Goal: Transaction & Acquisition: Purchase product/service

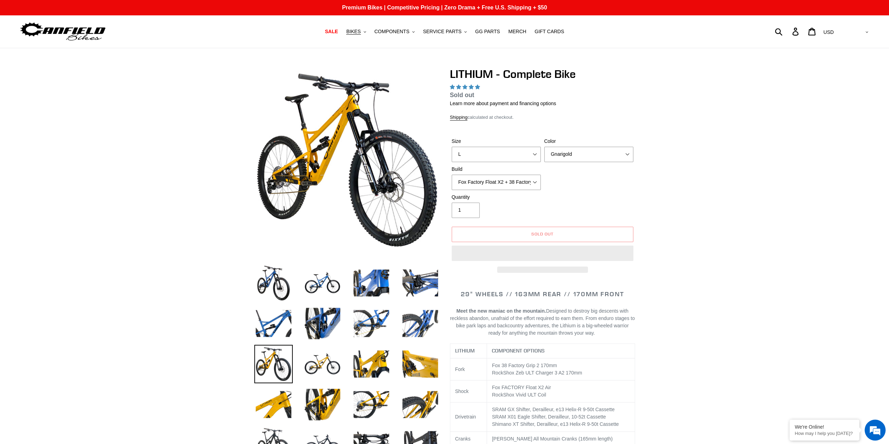
select select "highest-rating"
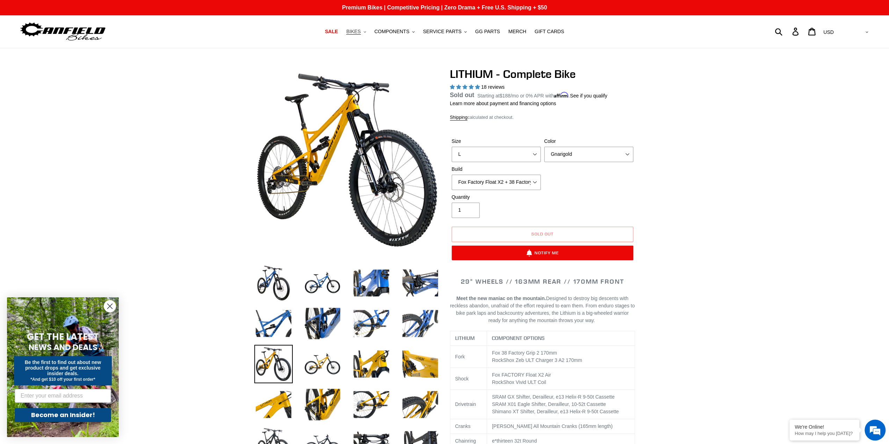
click at [361, 29] on span "BIKES" at bounding box center [353, 32] width 14 height 6
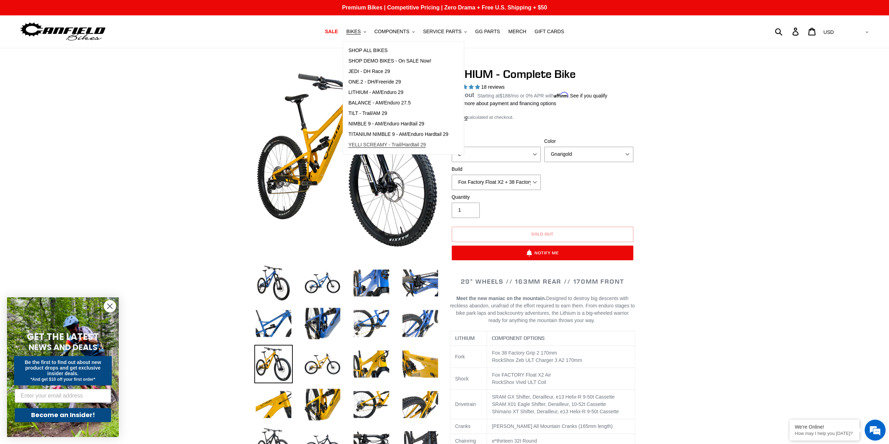
click at [391, 147] on span "YELLI SCREAMY - Trail/Hardtail 29" at bounding box center [387, 145] width 78 height 6
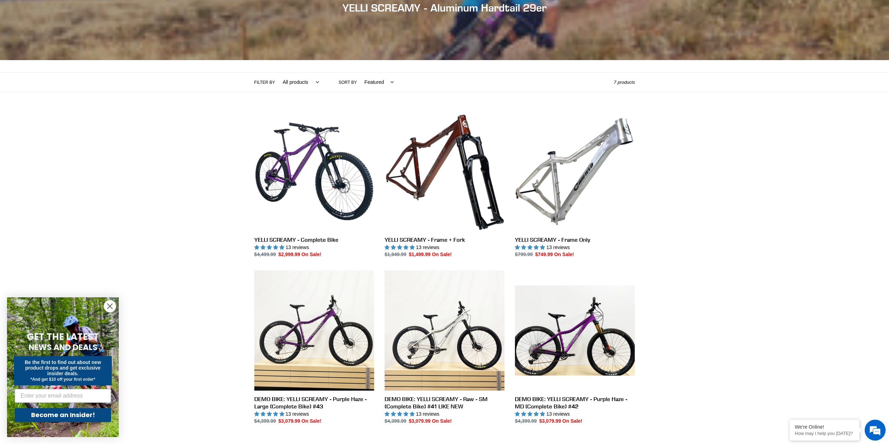
scroll to position [140, 0]
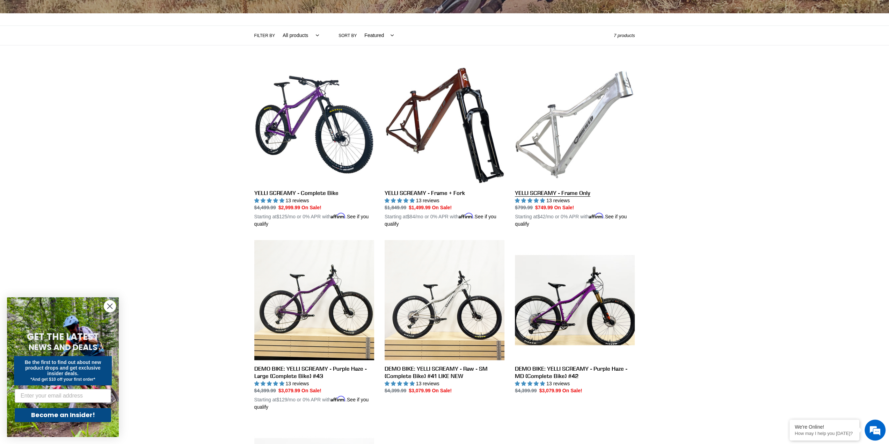
click at [584, 145] on link "YELLI SCREAMY - Frame Only" at bounding box center [575, 147] width 120 height 164
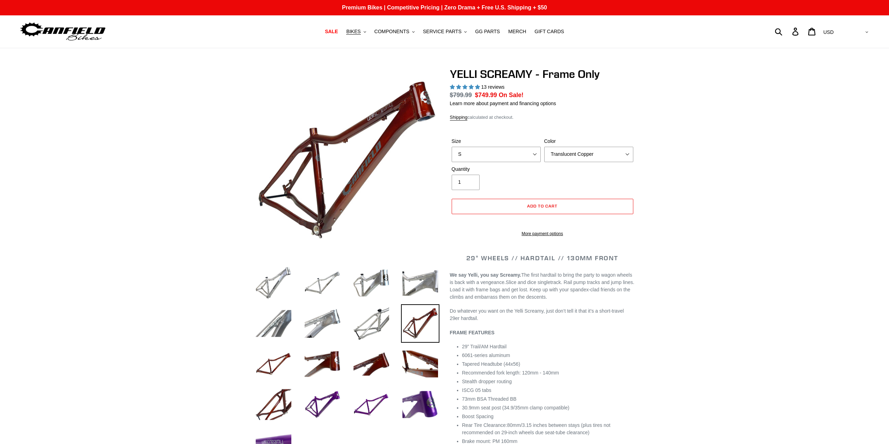
select select "highest-rating"
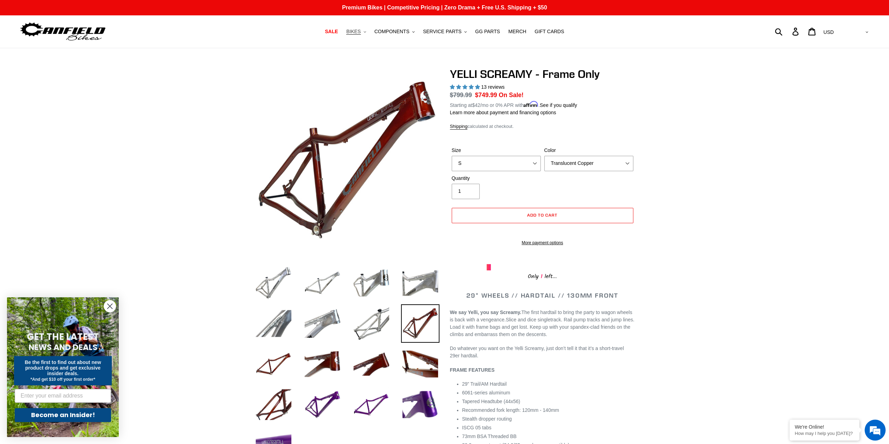
click at [361, 32] on span "BIKES" at bounding box center [353, 32] width 14 height 6
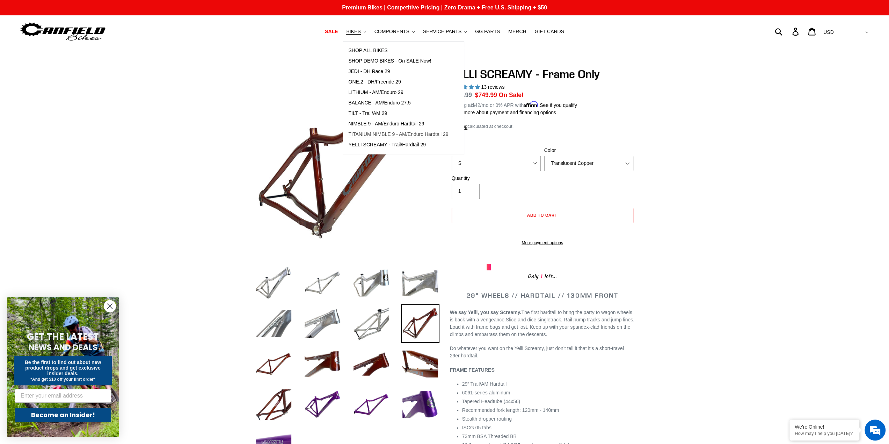
click at [430, 132] on span "TITANIUM NIMBLE 9 - AM/Enduro Hardtail 29" at bounding box center [398, 134] width 100 height 6
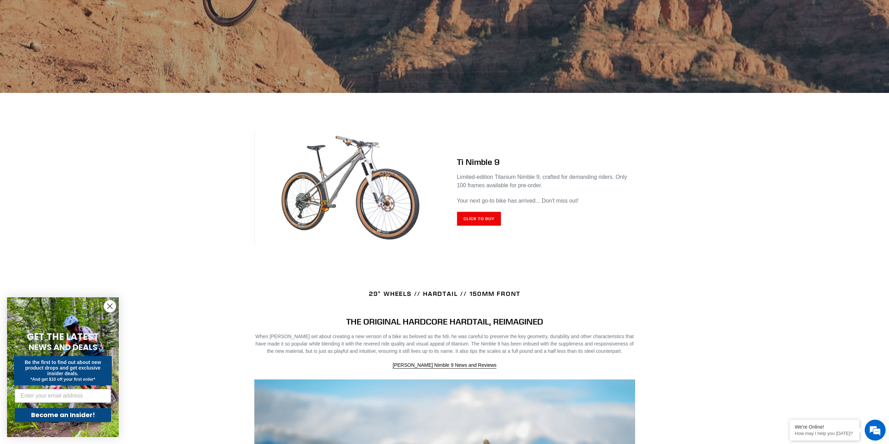
scroll to position [140, 0]
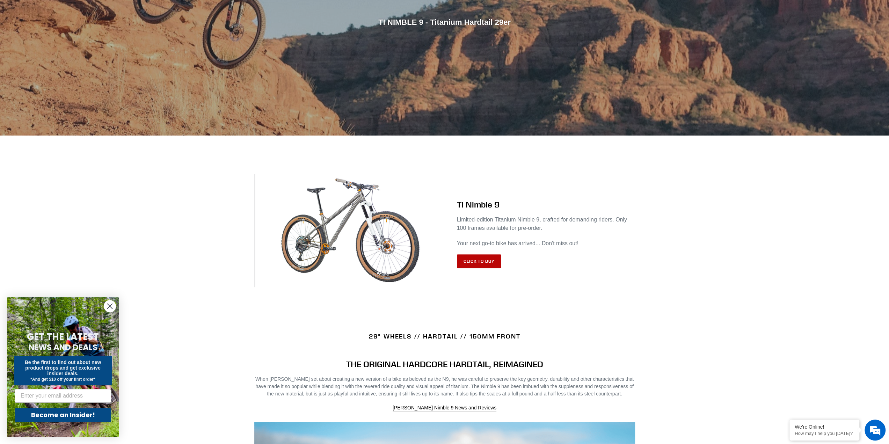
click at [478, 260] on link "Click to Buy" at bounding box center [479, 261] width 44 height 14
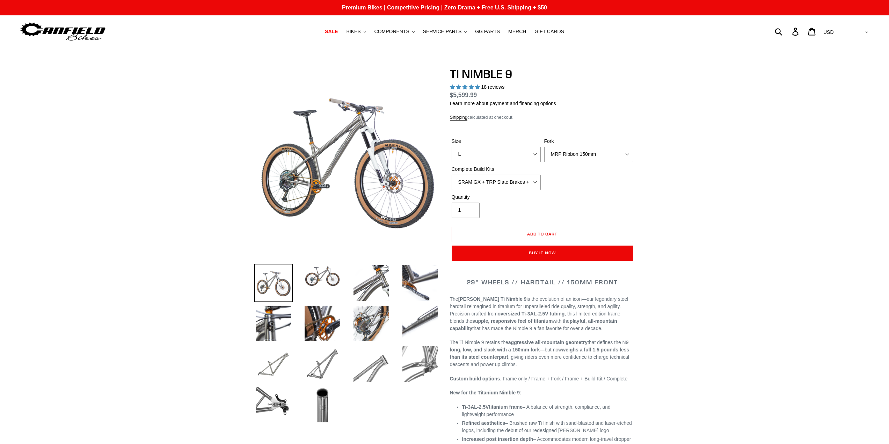
select select "highest-rating"
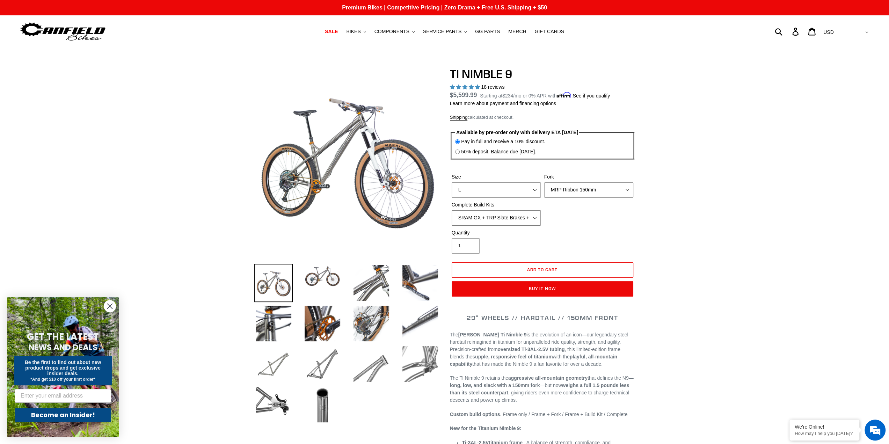
click at [525, 221] on select "SRAM GX + TRP Slate Brakes + Rotors + e13 LG-1 Wheels SHIMANO XT + SHIMANO brak…" at bounding box center [496, 217] width 89 height 15
click at [368, 33] on button "BIKES .cls-1{fill:#231f20}" at bounding box center [356, 31] width 27 height 9
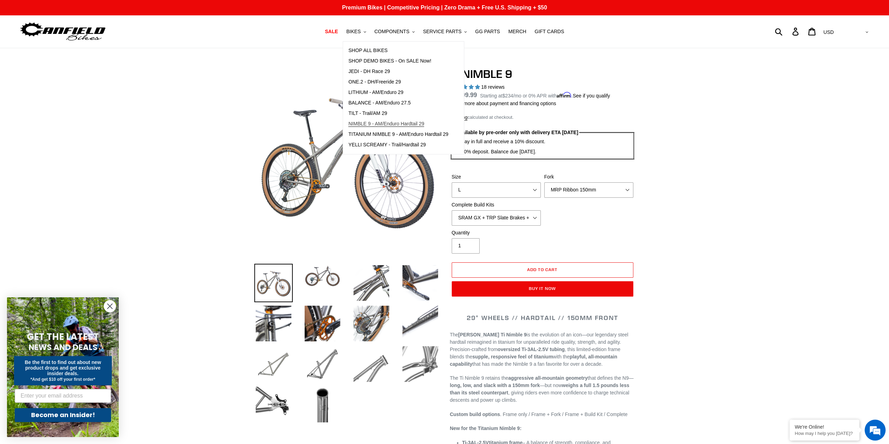
click at [406, 125] on span "NIMBLE 9 - AM/Enduro Hardtail 29" at bounding box center [386, 124] width 76 height 6
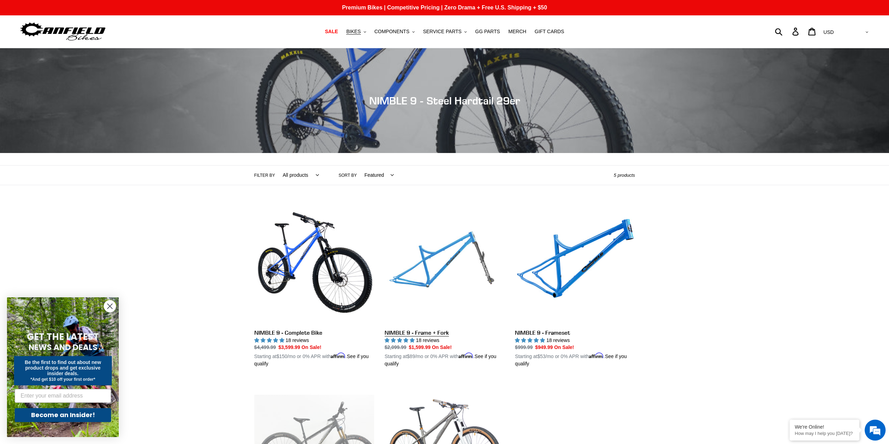
click at [461, 254] on link "NIMBLE 9 - Frame + Fork" at bounding box center [445, 286] width 120 height 164
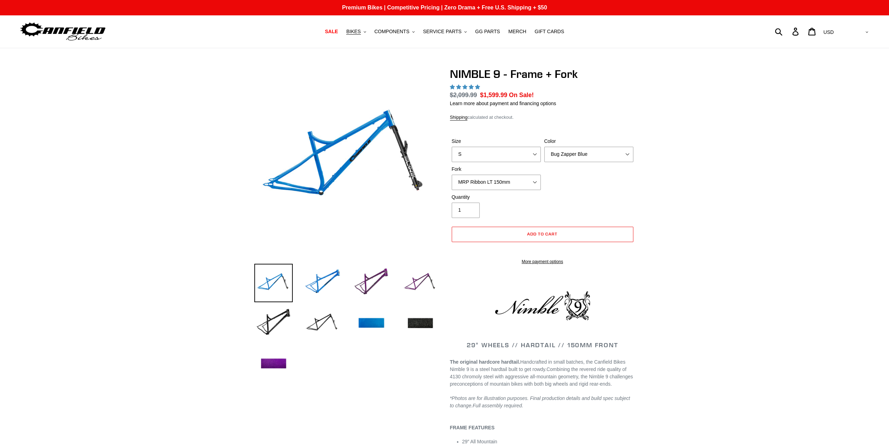
select select "highest-rating"
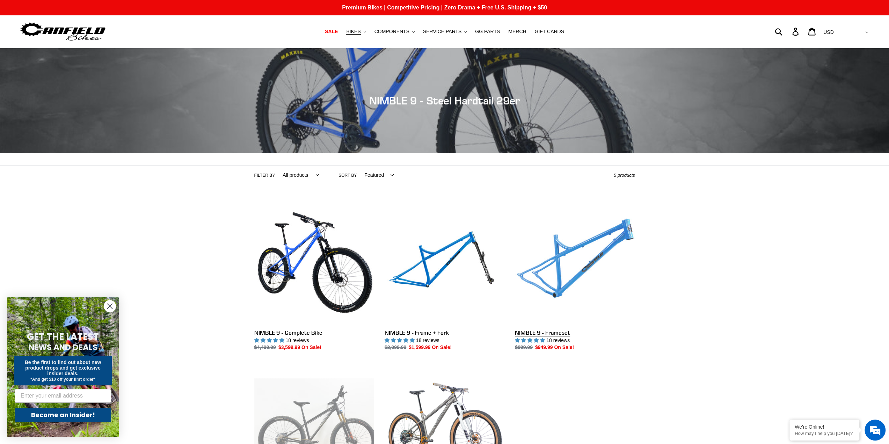
click at [559, 279] on link "NIMBLE 9 - Frameset" at bounding box center [575, 277] width 120 height 147
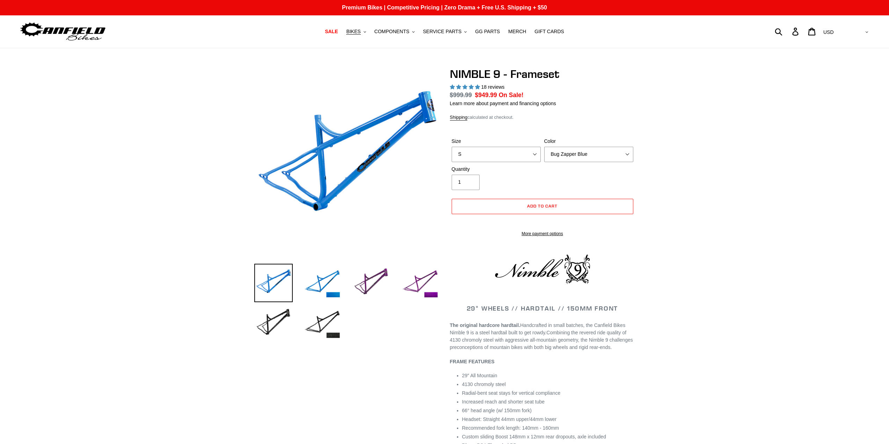
select select "highest-rating"
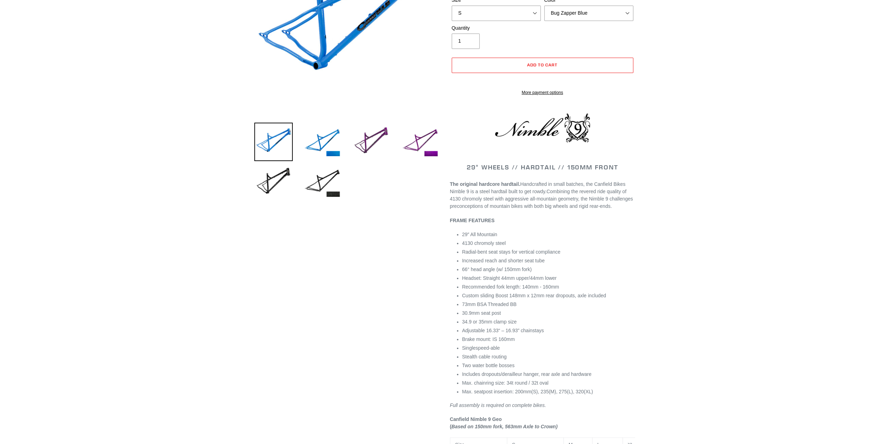
scroll to position [175, 0]
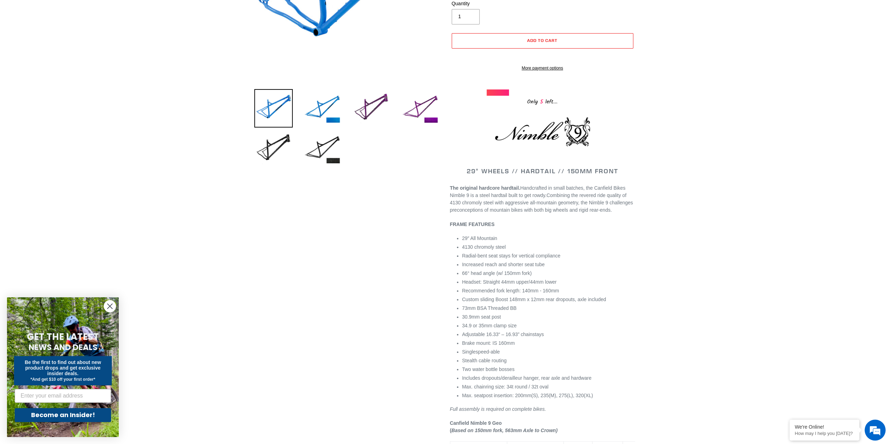
drag, startPoint x: 765, startPoint y: 182, endPoint x: 768, endPoint y: 146, distance: 35.8
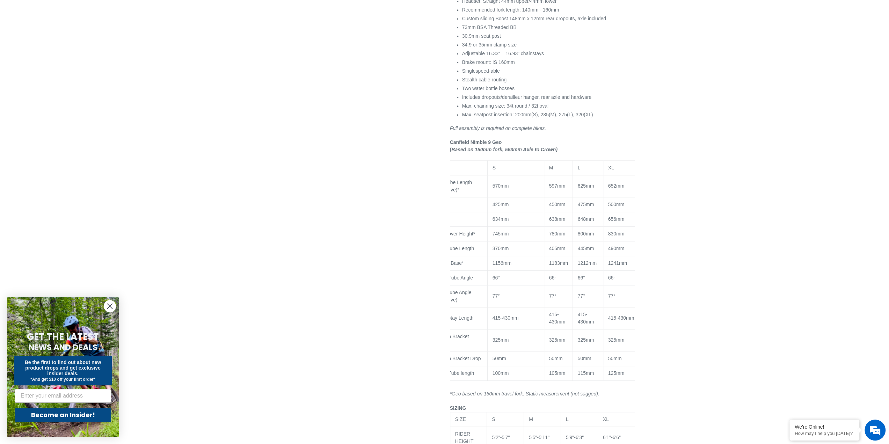
scroll to position [0, 22]
drag, startPoint x: 888, startPoint y: 103, endPoint x: 887, endPoint y: 98, distance: 5.0
click at [887, 94] on div "Previous slide" at bounding box center [444, 46] width 889 height 869
click at [847, 183] on div "Previous slide" at bounding box center [444, 46] width 889 height 869
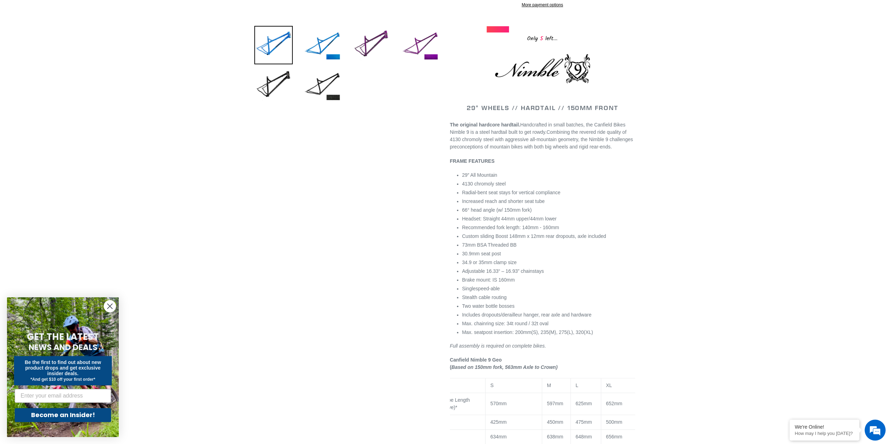
scroll to position [219, 0]
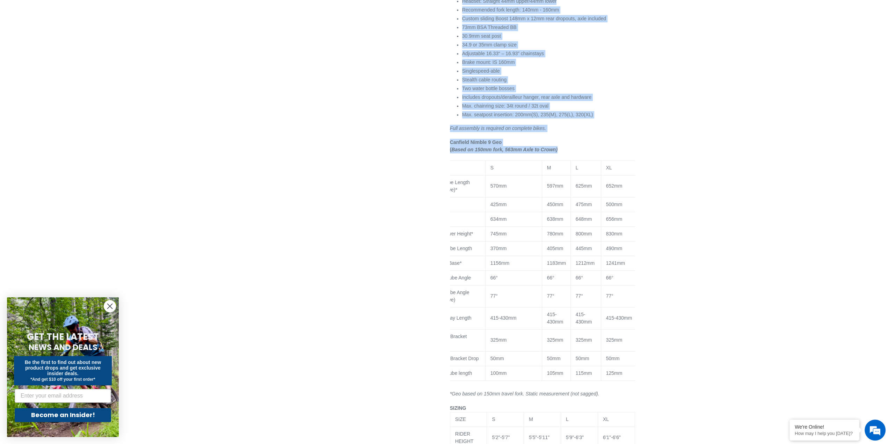
drag, startPoint x: 894, startPoint y: 146, endPoint x: 177, endPoint y: 172, distance: 717.9
click at [177, 173] on div "Previous slide" at bounding box center [444, 46] width 889 height 869
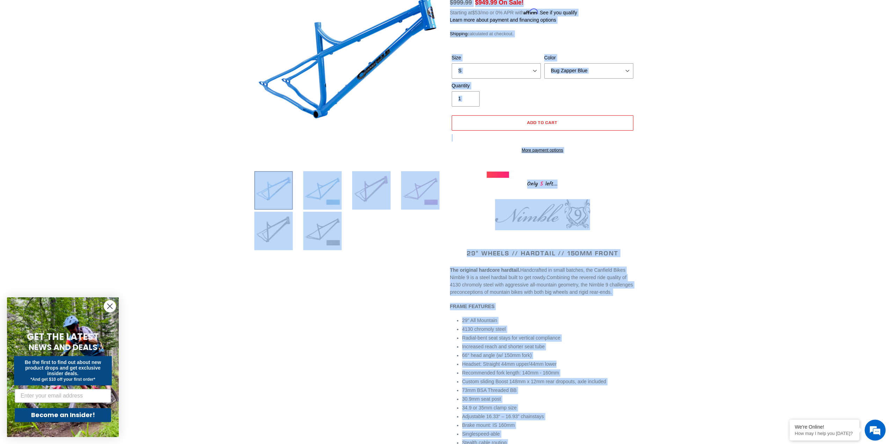
scroll to position [71, 0]
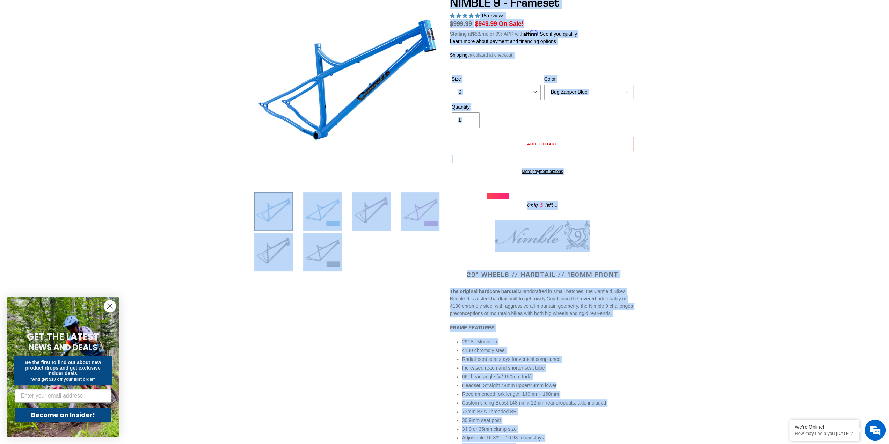
click at [134, 194] on div "Previous slide" at bounding box center [444, 430] width 889 height 869
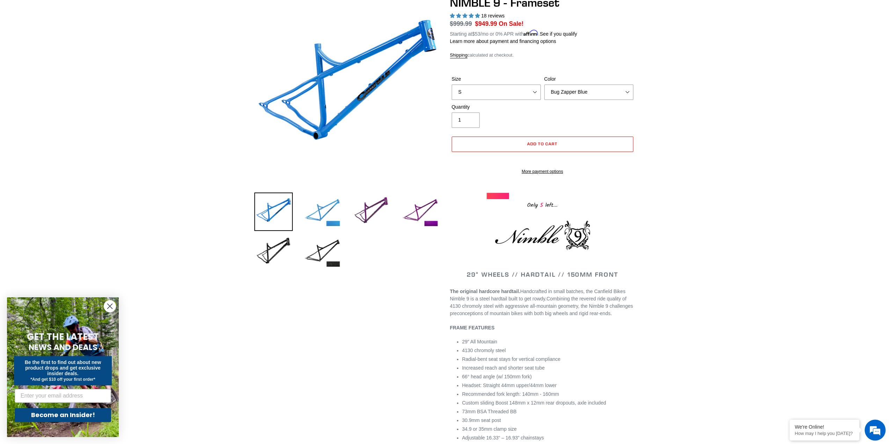
click at [320, 208] on img at bounding box center [322, 212] width 38 height 38
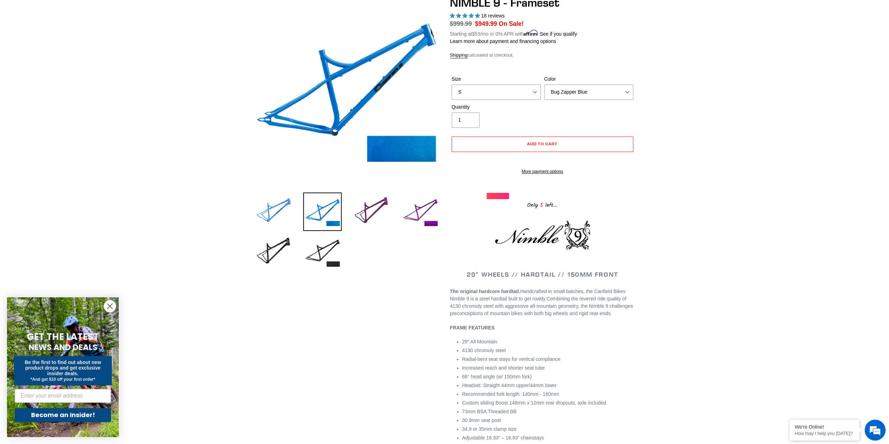
drag, startPoint x: 260, startPoint y: 207, endPoint x: 271, endPoint y: 210, distance: 12.1
click at [260, 207] on img at bounding box center [273, 212] width 38 height 38
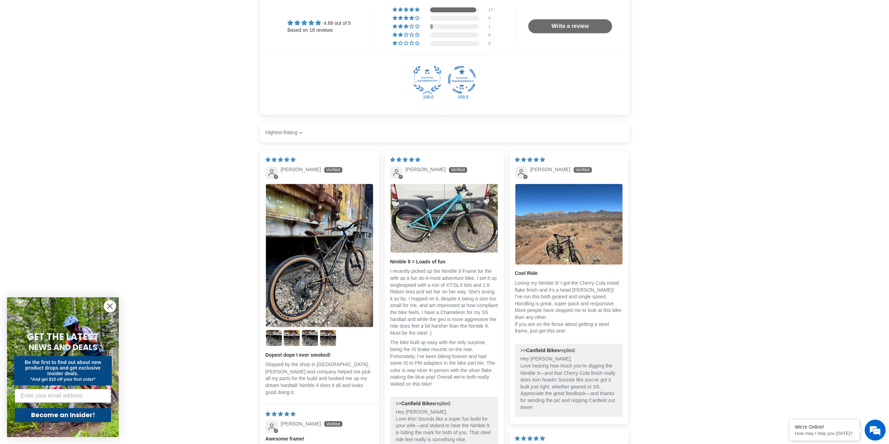
scroll to position [967, 0]
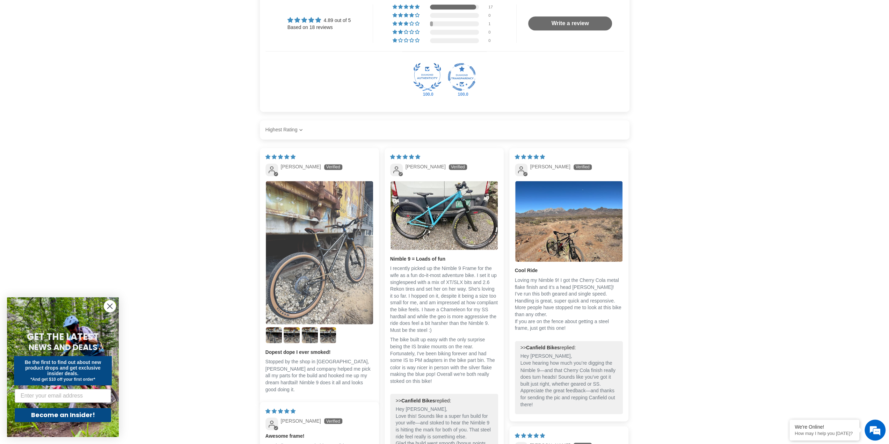
click at [300, 275] on img "Link to user picture 1" at bounding box center [319, 252] width 107 height 143
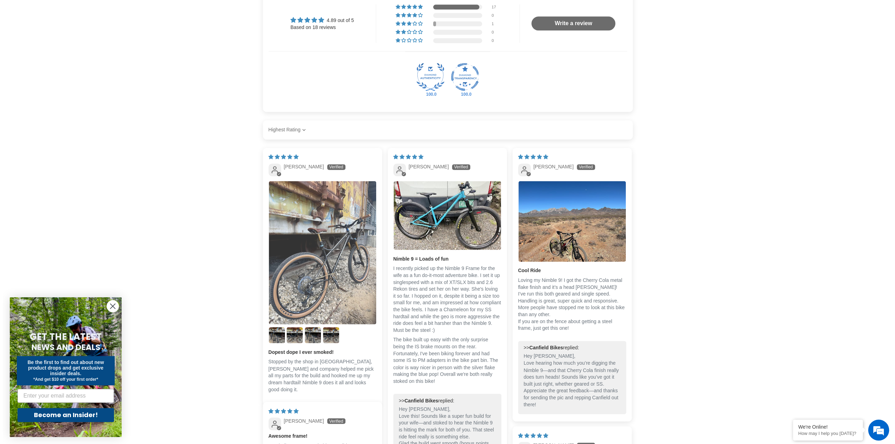
scroll to position [0, 0]
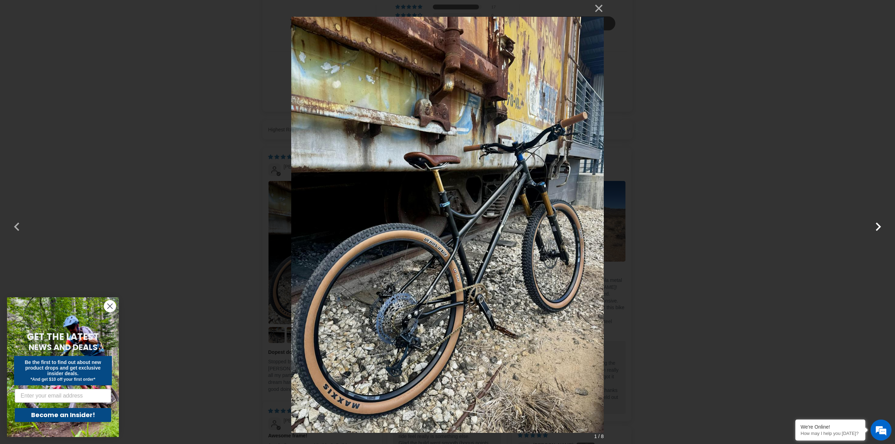
click at [873, 226] on button "button" at bounding box center [877, 222] width 17 height 17
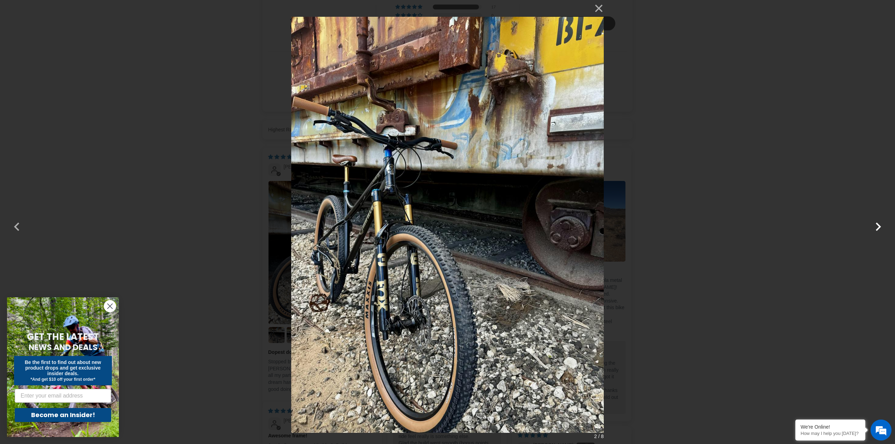
click at [873, 226] on button "button" at bounding box center [877, 222] width 17 height 17
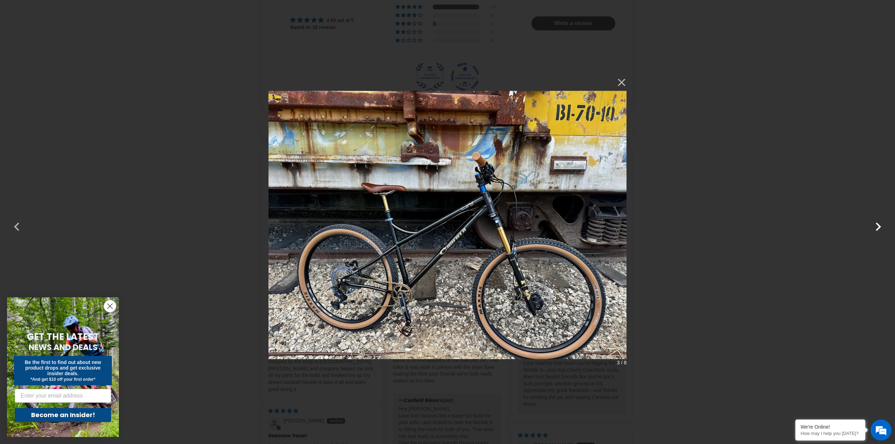
click at [873, 226] on button "button" at bounding box center [877, 222] width 17 height 17
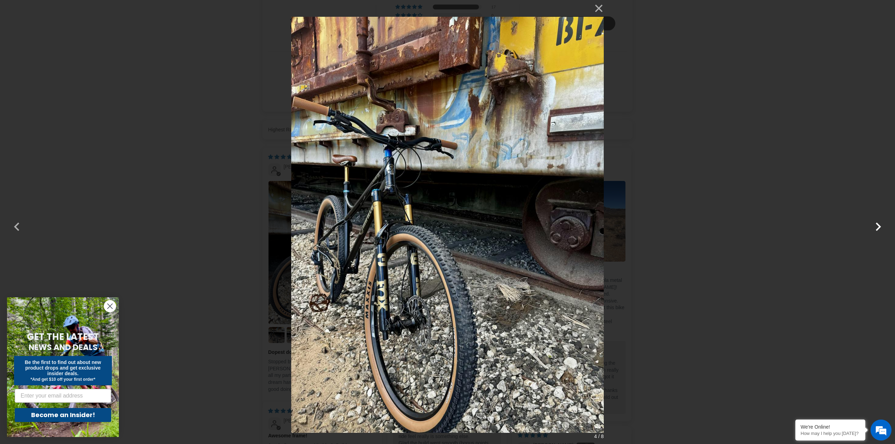
click at [873, 226] on button "button" at bounding box center [877, 222] width 17 height 17
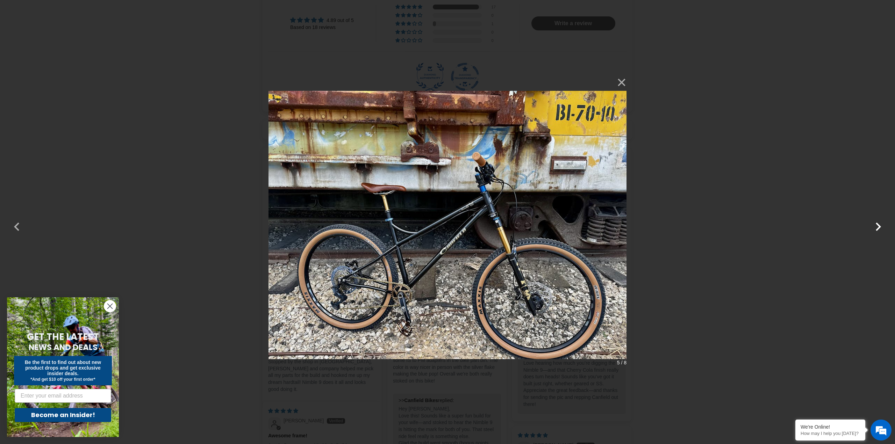
click at [873, 226] on button "button" at bounding box center [877, 222] width 17 height 17
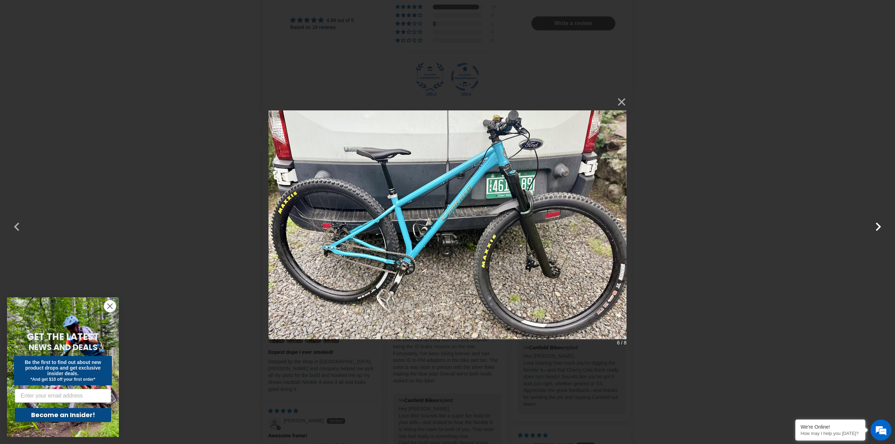
click at [873, 226] on button "button" at bounding box center [877, 222] width 17 height 17
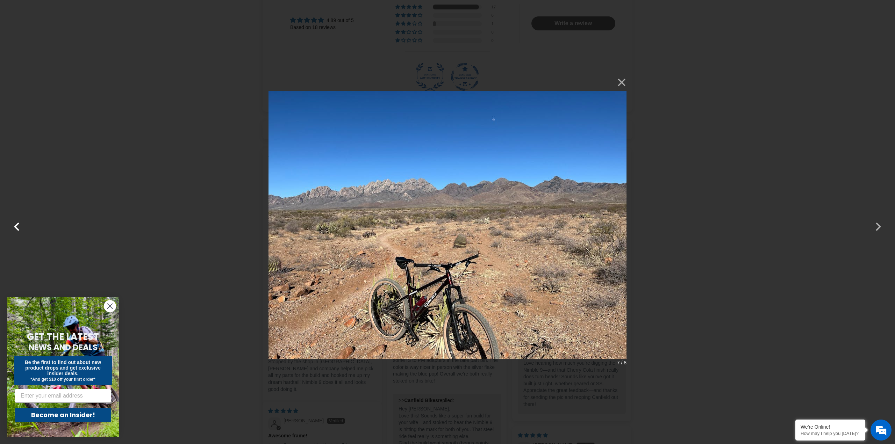
click at [12, 225] on button "button" at bounding box center [16, 222] width 17 height 17
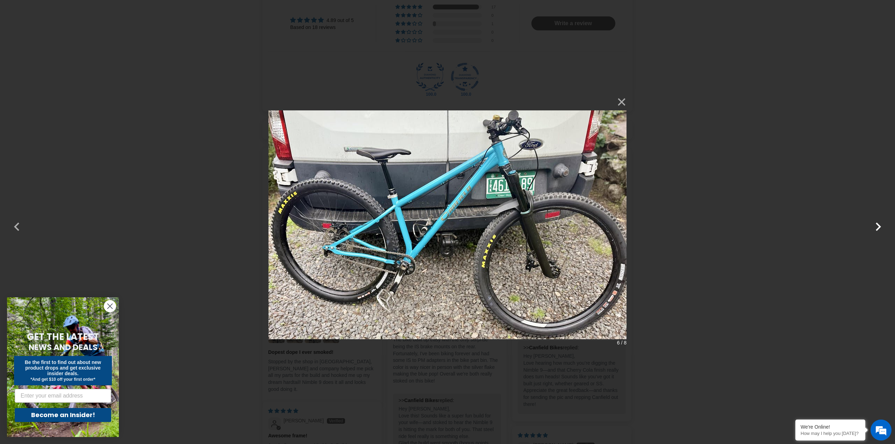
click at [881, 222] on button "button" at bounding box center [877, 222] width 17 height 17
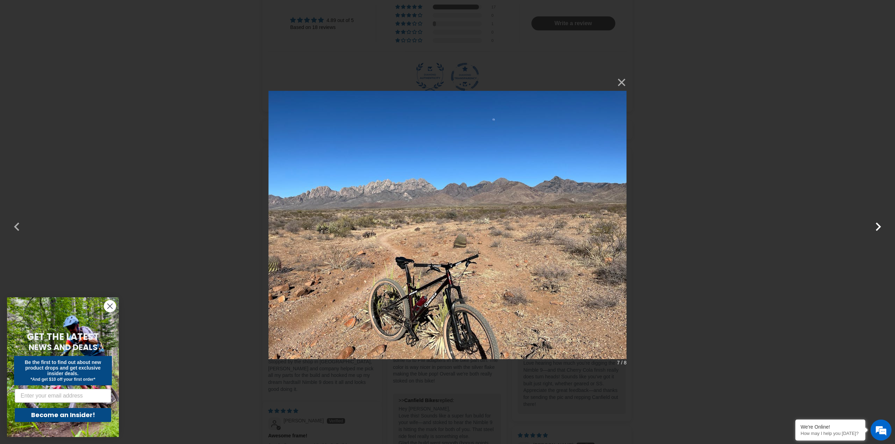
click at [880, 222] on button "button" at bounding box center [877, 222] width 17 height 17
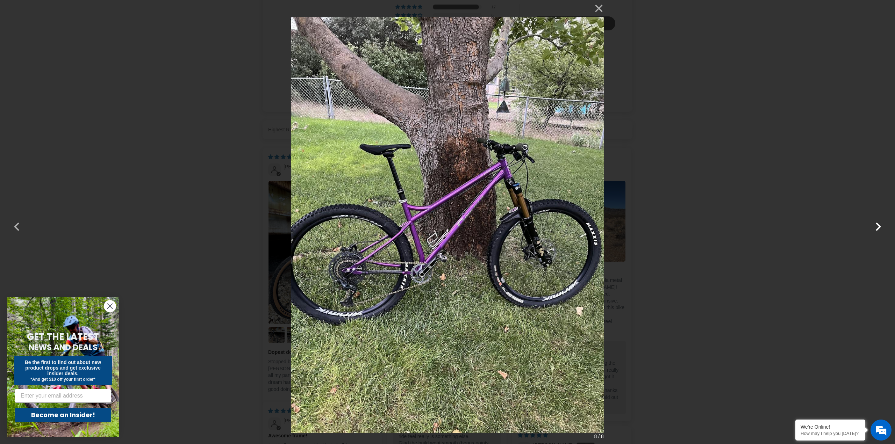
click at [880, 222] on button "button" at bounding box center [877, 222] width 17 height 17
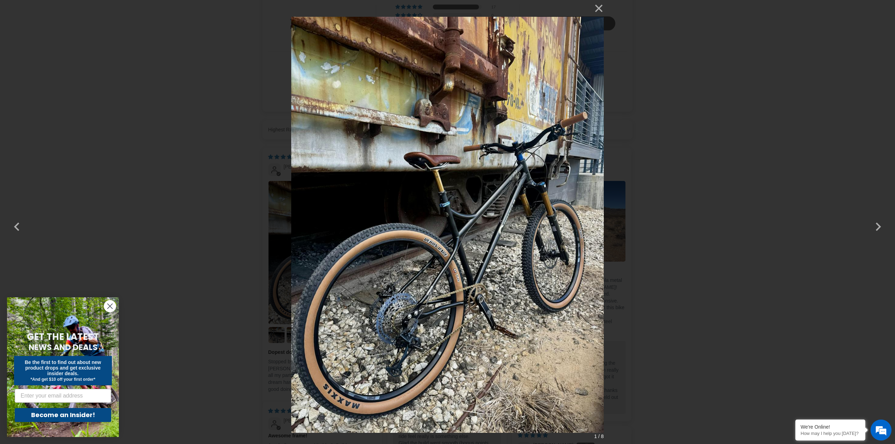
click at [721, 72] on div "× 1 / 8 Loading..." at bounding box center [447, 222] width 895 height 444
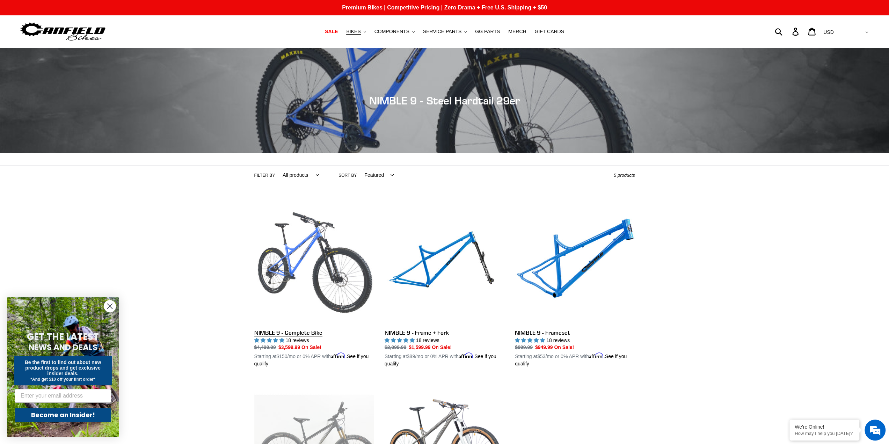
drag, startPoint x: 301, startPoint y: 195, endPoint x: 322, endPoint y: 204, distance: 23.1
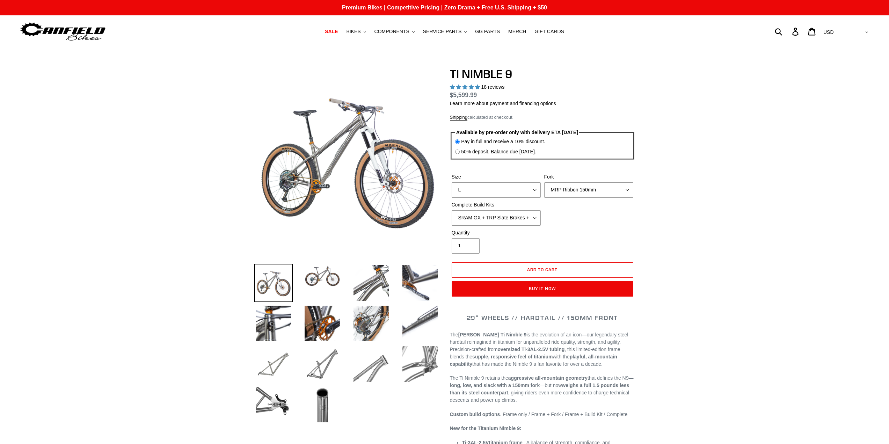
select select "highest-rating"
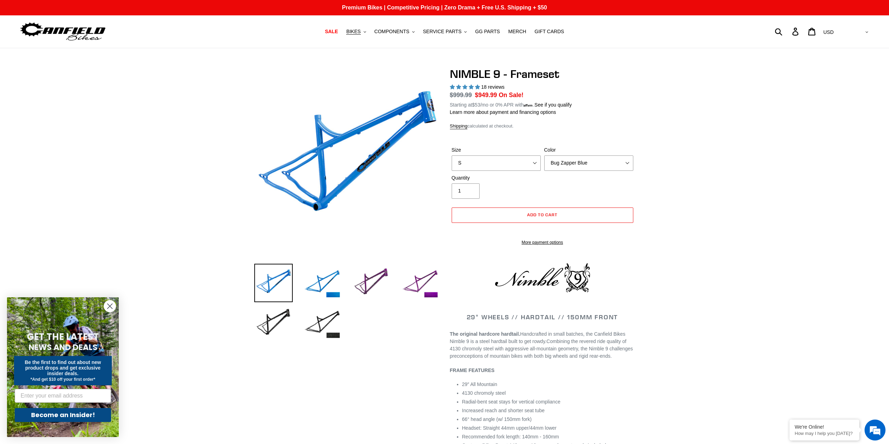
select select "highest-rating"
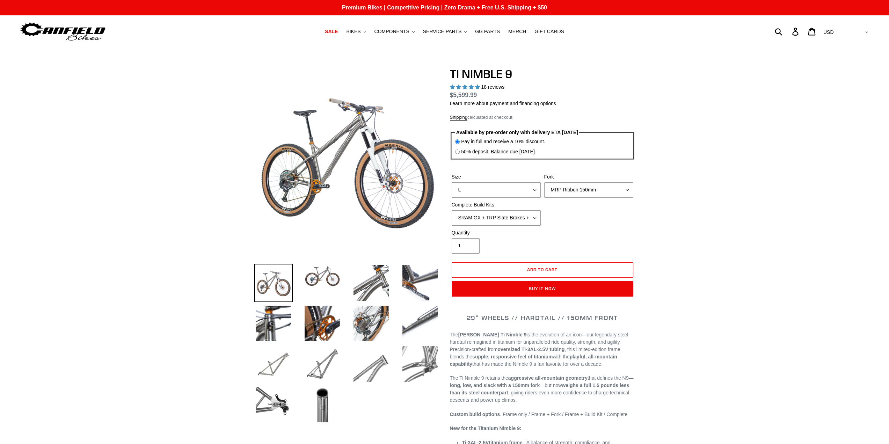
select select "highest-rating"
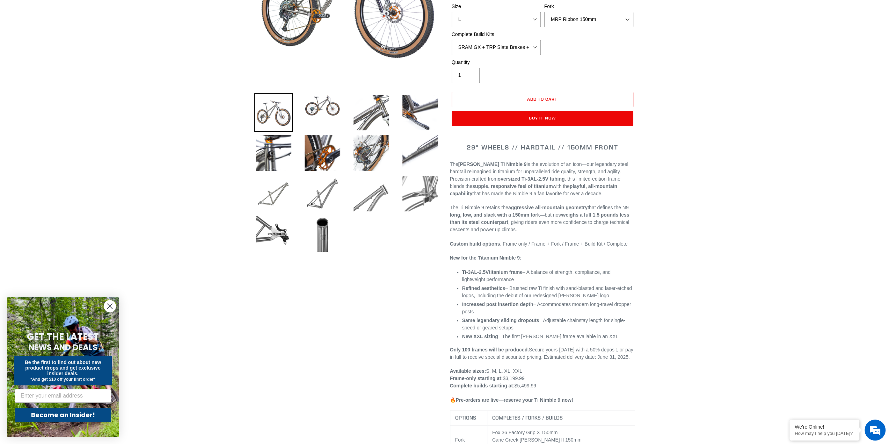
scroll to position [349, 0]
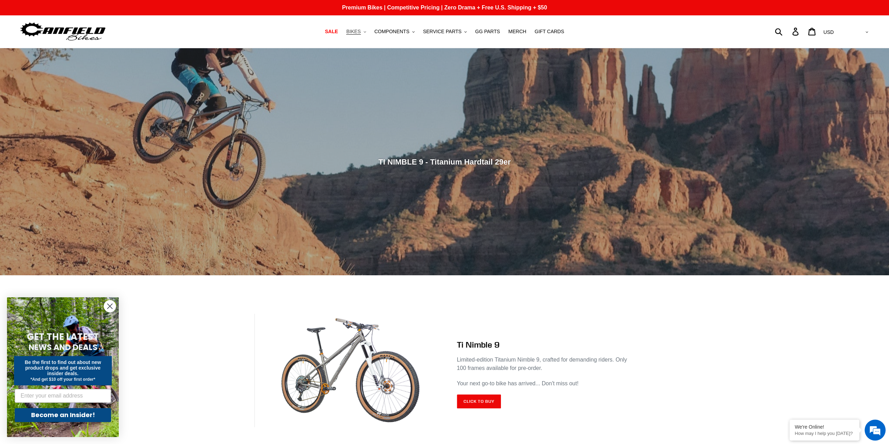
click at [360, 29] on span "BIKES" at bounding box center [353, 32] width 14 height 6
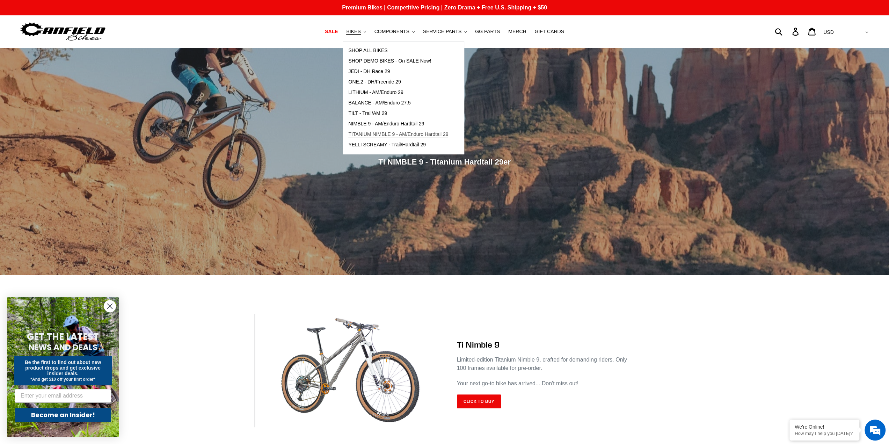
click at [394, 134] on span "TITANIUM NIMBLE 9 - AM/Enduro Hardtail 29" at bounding box center [398, 134] width 100 height 6
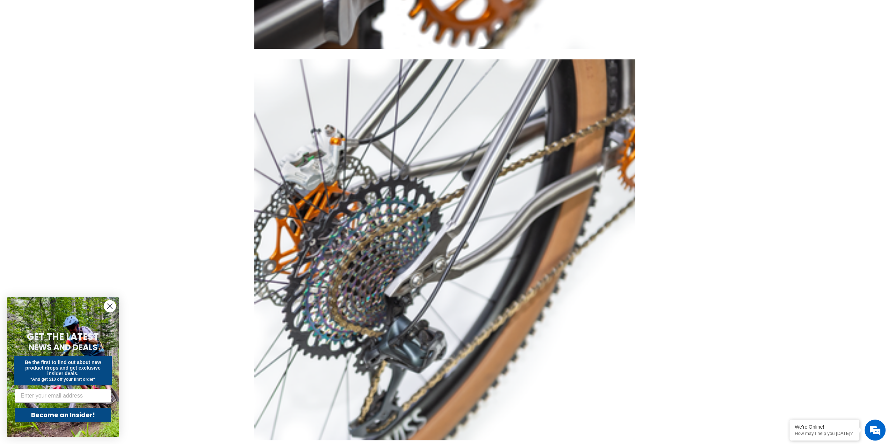
scroll to position [2812, 0]
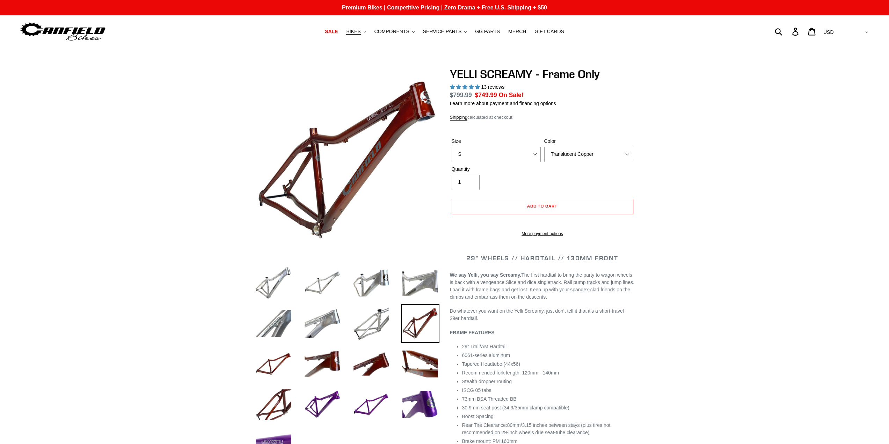
select select "highest-rating"
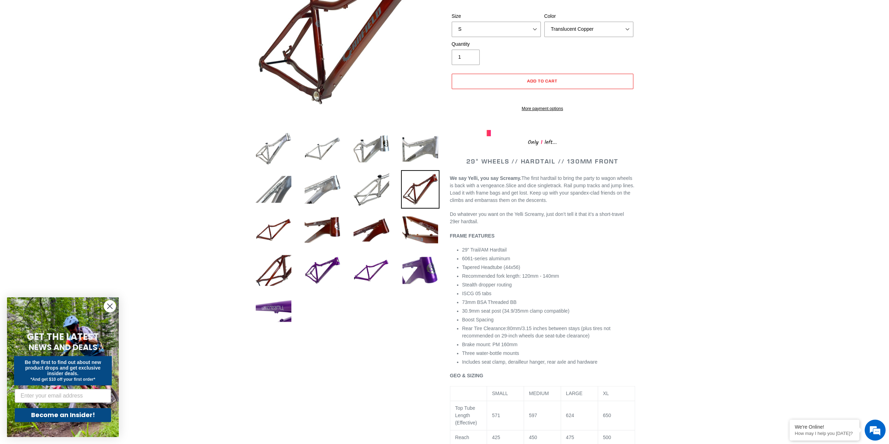
scroll to position [135, 0]
drag, startPoint x: 167, startPoint y: 96, endPoint x: 173, endPoint y: 131, distance: 35.5
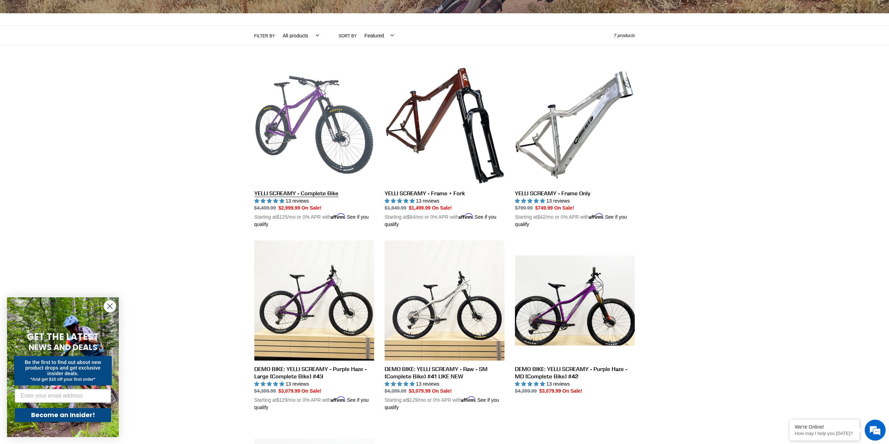
click at [324, 151] on link "YELLI SCREAMY - Complete Bike" at bounding box center [314, 147] width 120 height 164
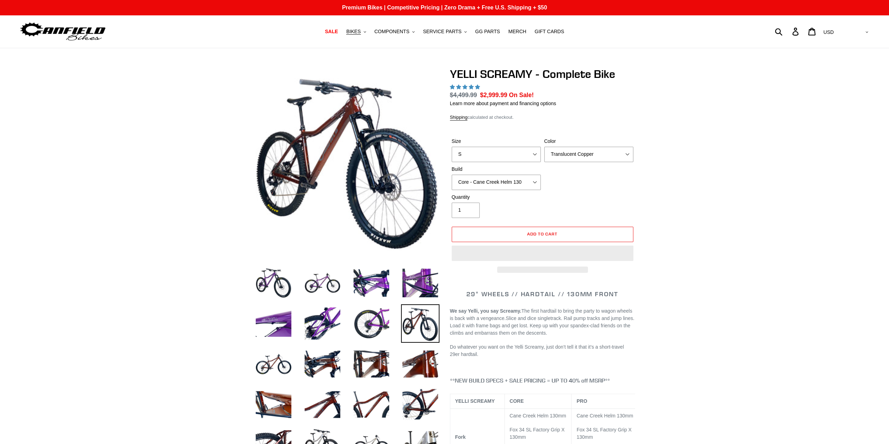
select select "highest-rating"
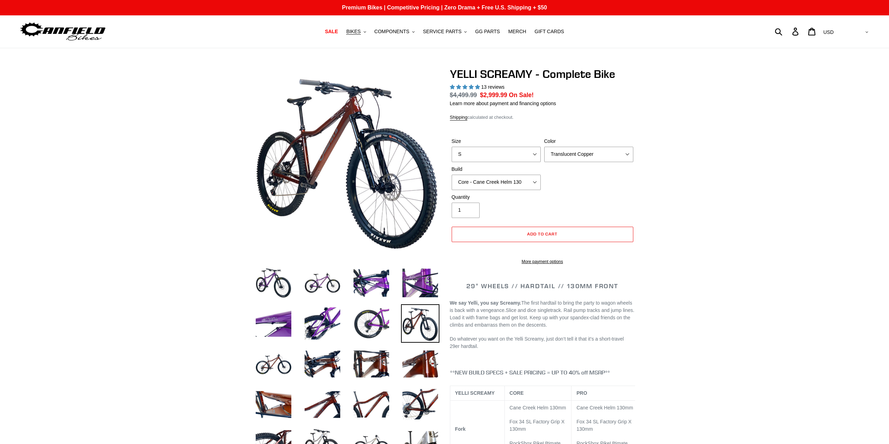
select select "highest-rating"
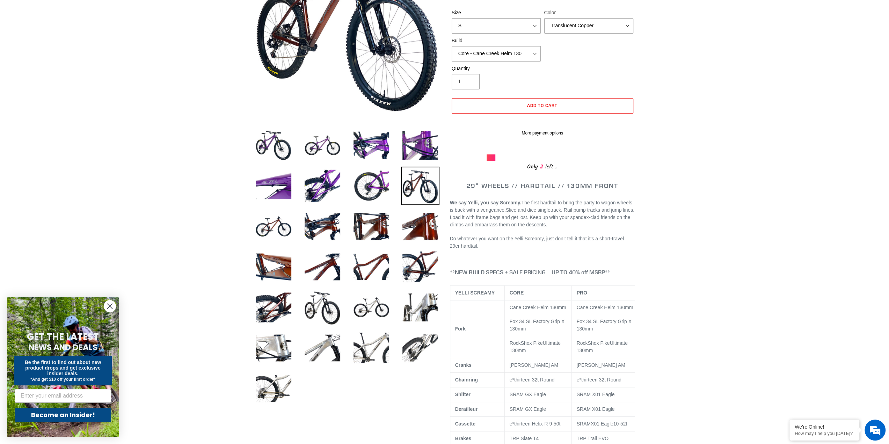
scroll to position [140, 0]
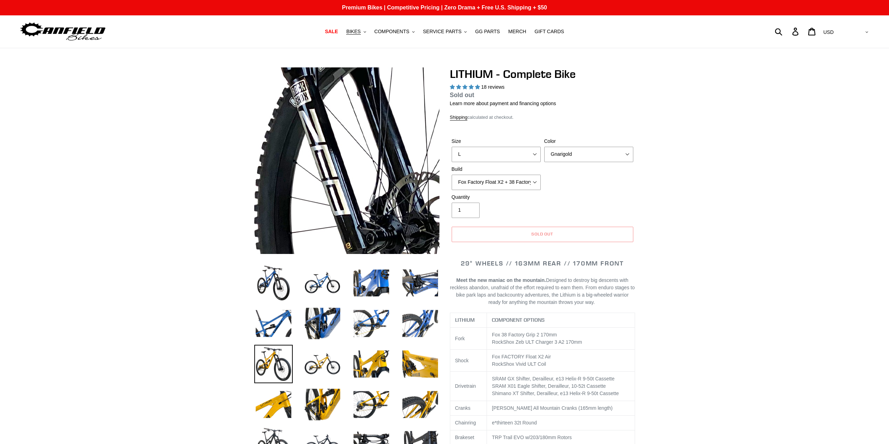
select select "highest-rating"
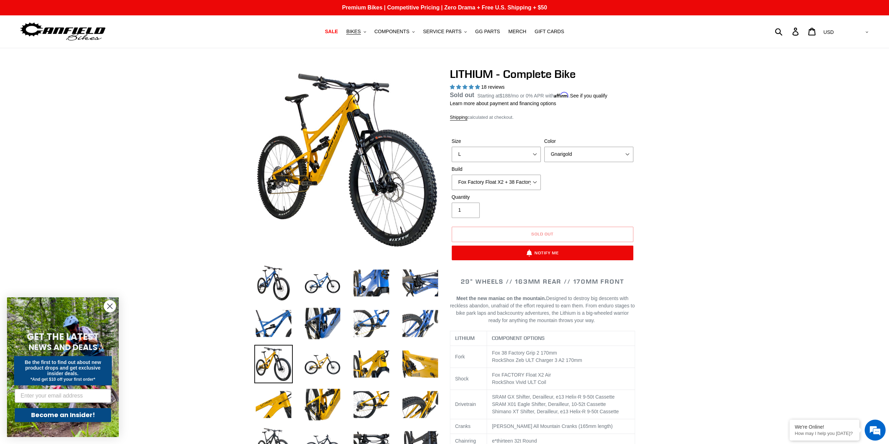
drag, startPoint x: 201, startPoint y: 194, endPoint x: 208, endPoint y: 194, distance: 7.7
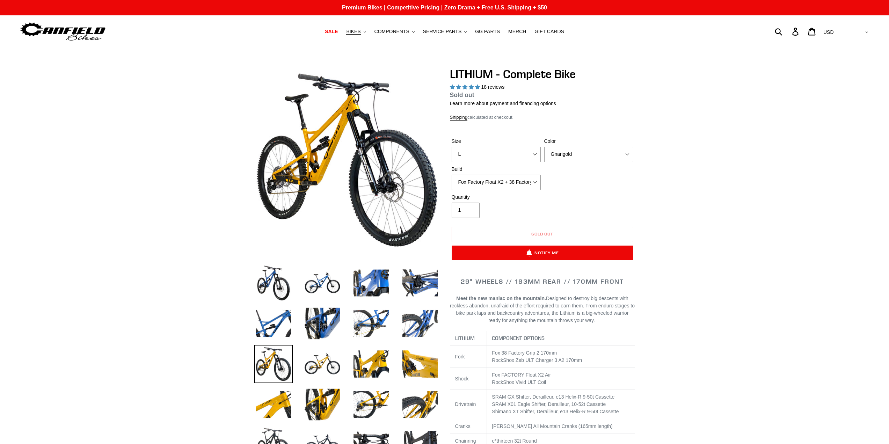
select select "highest-rating"
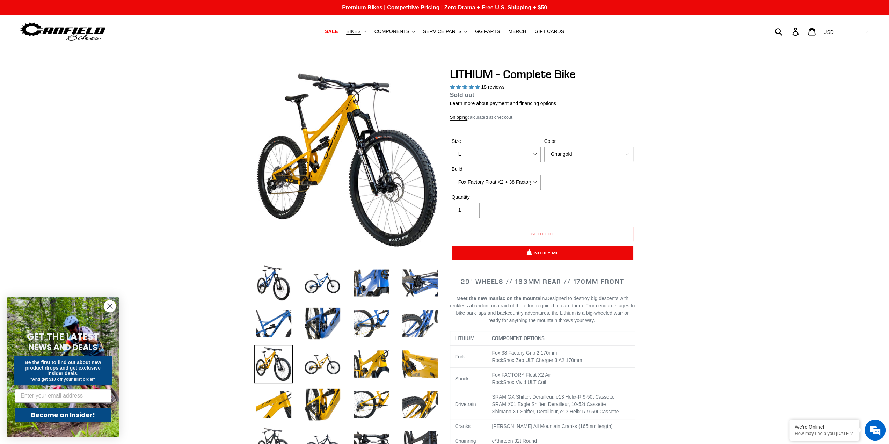
click at [361, 30] on span "BIKES" at bounding box center [353, 32] width 14 height 6
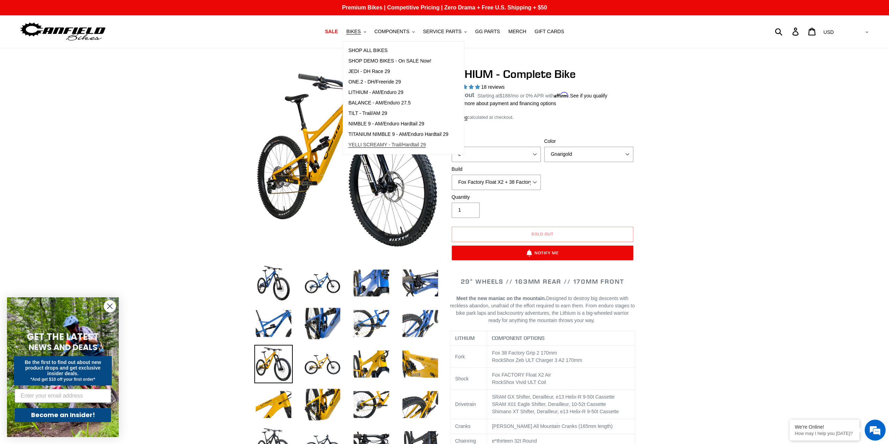
click at [377, 146] on span "YELLI SCREAMY - Trail/Hardtail 29" at bounding box center [387, 145] width 78 height 6
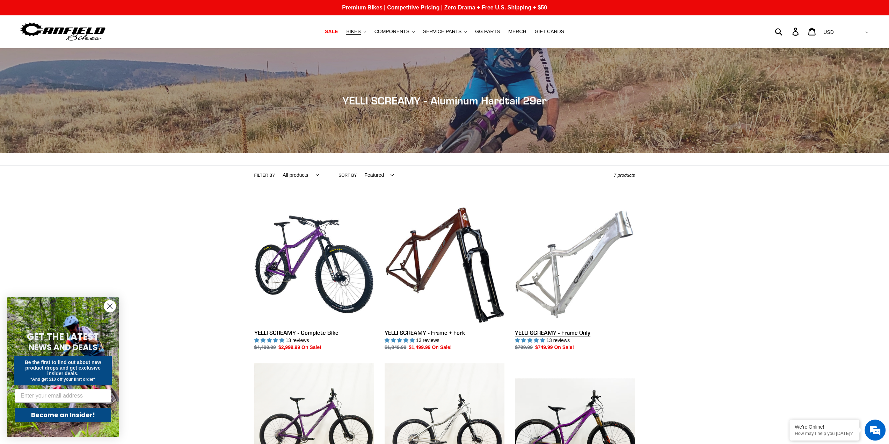
click at [600, 297] on link "YELLI SCREAMY - Frame Only" at bounding box center [575, 277] width 120 height 147
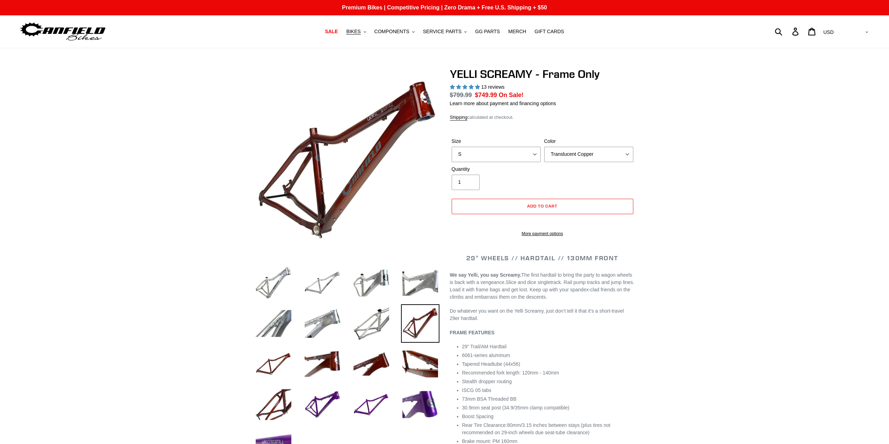
select select "highest-rating"
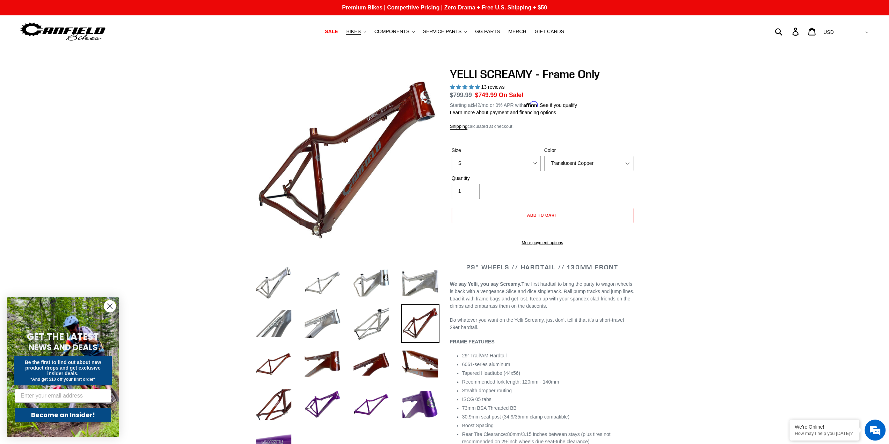
click at [583, 149] on label "Color" at bounding box center [588, 150] width 89 height 7
click at [583, 156] on select "Translucent Copper Purple Haze Raw" at bounding box center [588, 163] width 89 height 15
click at [584, 163] on select "Translucent Copper Purple Haze Raw" at bounding box center [588, 163] width 89 height 15
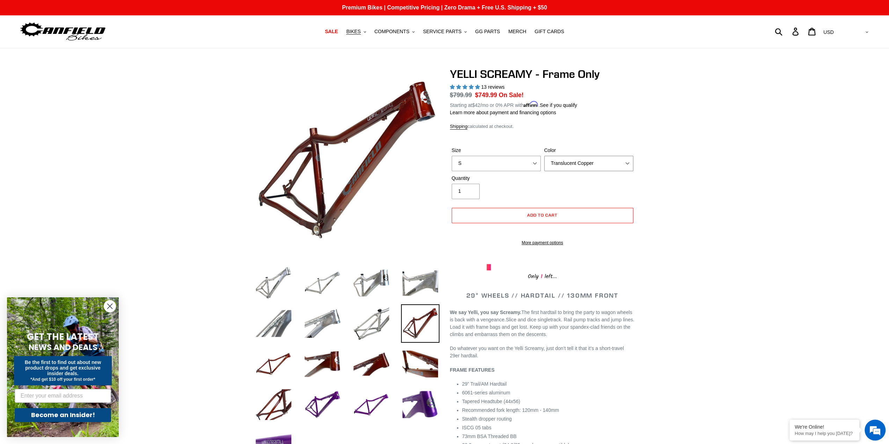
select select "Raw"
click at [544, 156] on select "Translucent Copper Purple Haze Raw" at bounding box center [588, 163] width 89 height 15
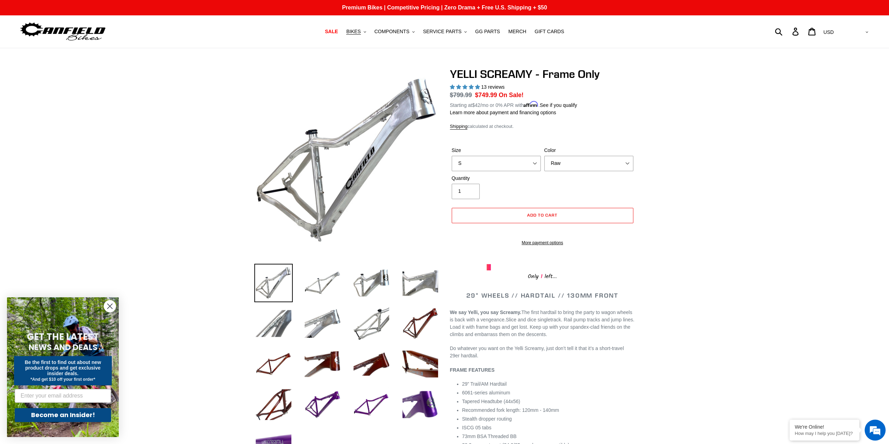
click at [504, 171] on div "Size S M L XL Color Translucent Copper Purple Haze Raw" at bounding box center [542, 161] width 185 height 28
click at [505, 164] on select "S M L XL" at bounding box center [496, 163] width 89 height 15
select select "L"
click at [452, 156] on select "S M L XL" at bounding box center [496, 163] width 89 height 15
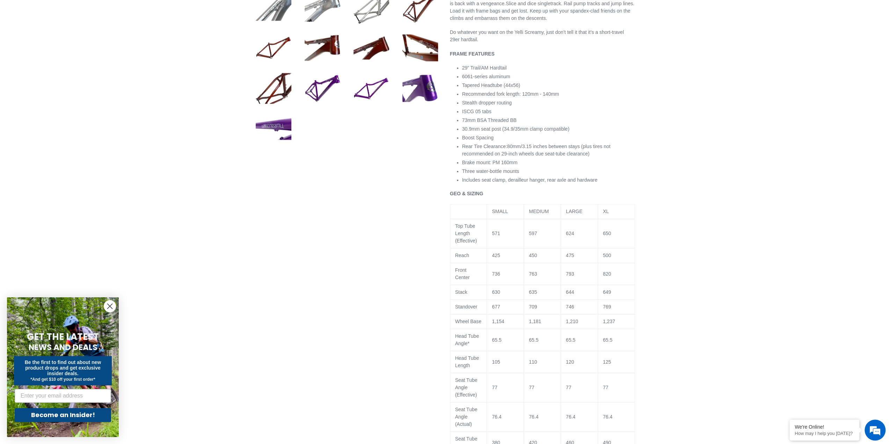
scroll to position [315, 0]
